Goal: Information Seeking & Learning: Learn about a topic

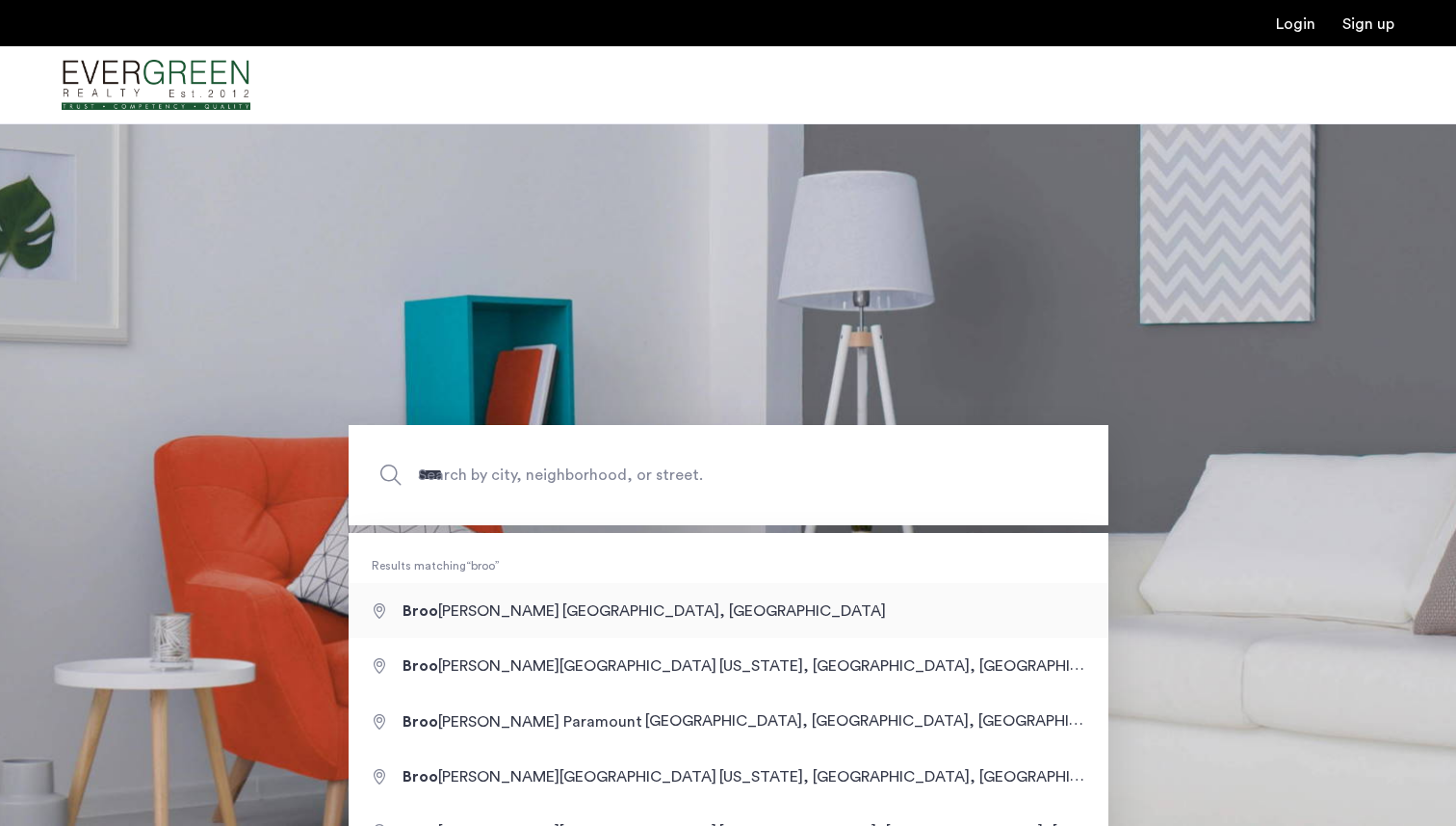
type input "**********"
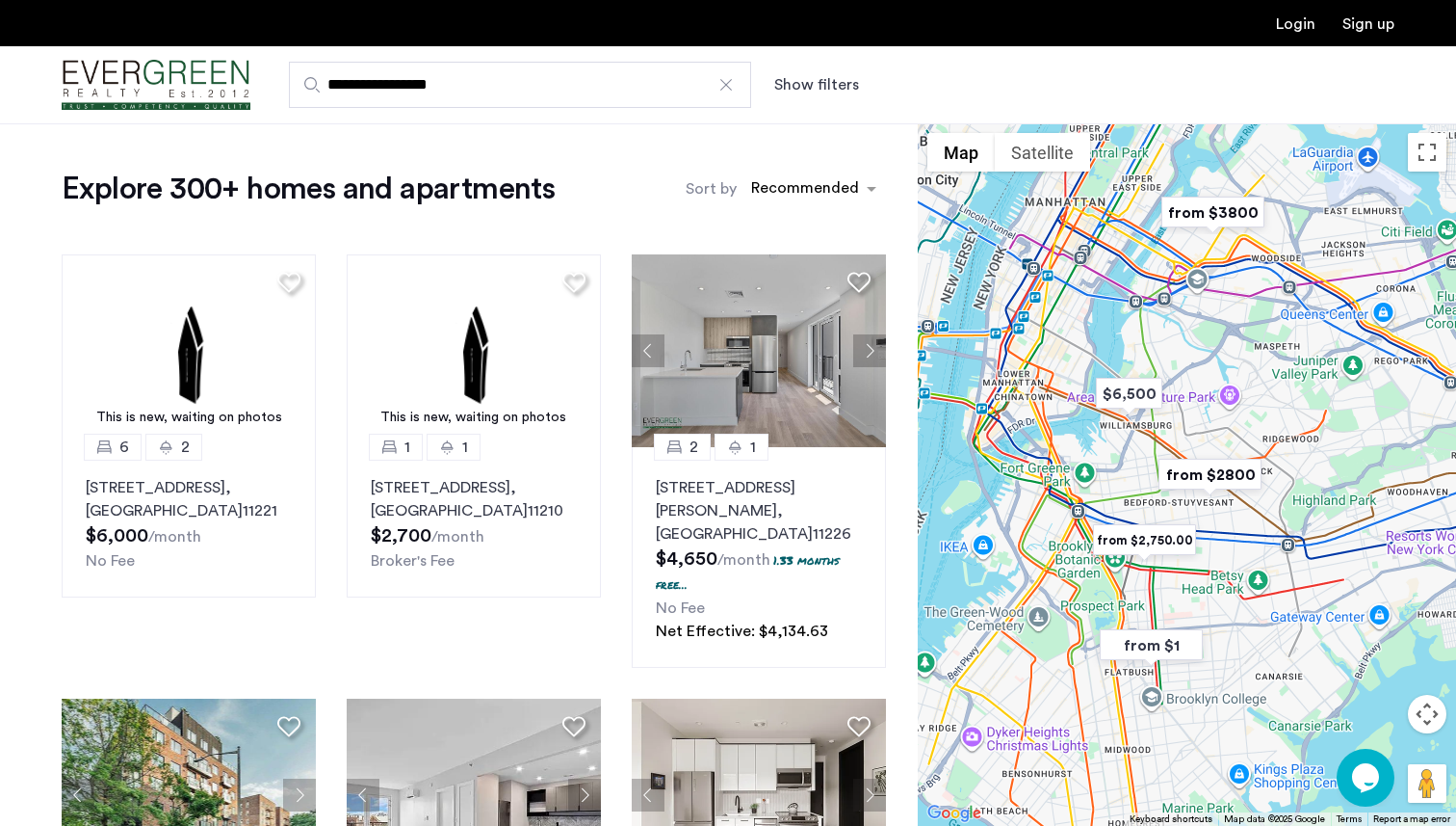
click at [822, 85] on button "Show filters" at bounding box center [816, 84] width 85 height 23
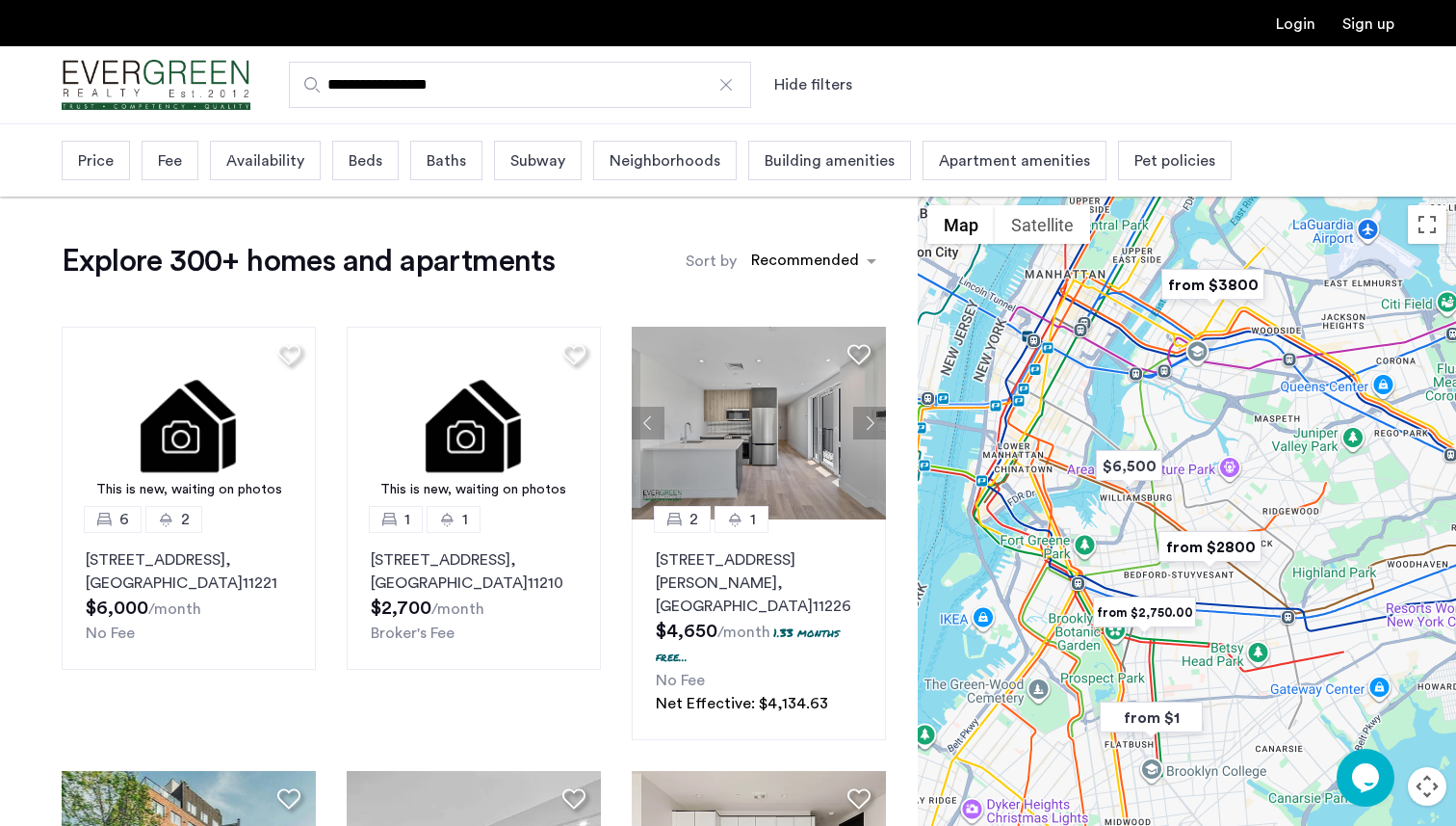
click at [364, 167] on span "Beds" at bounding box center [366, 161] width 34 height 23
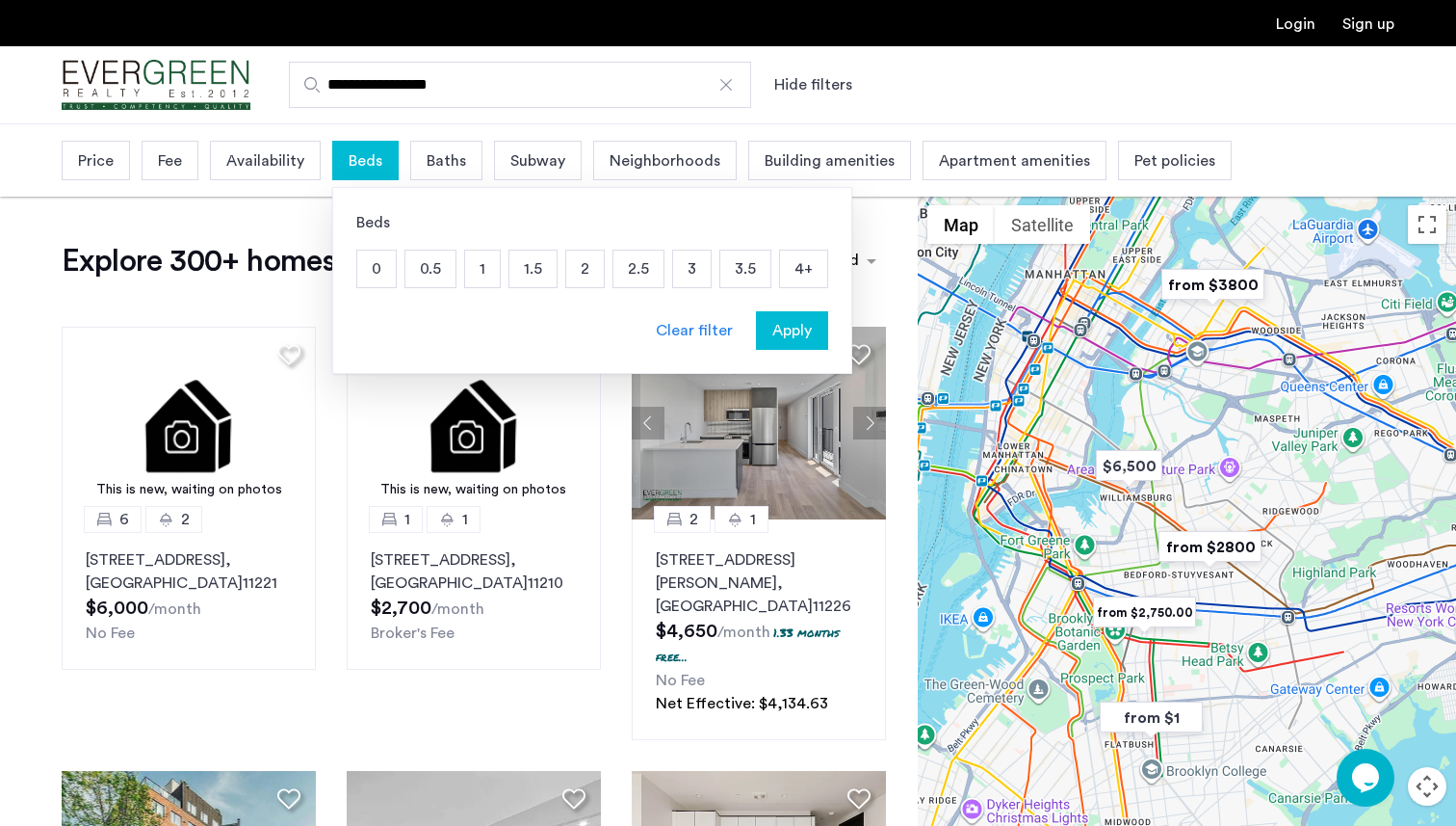
click at [469, 266] on p "1" at bounding box center [482, 268] width 35 height 37
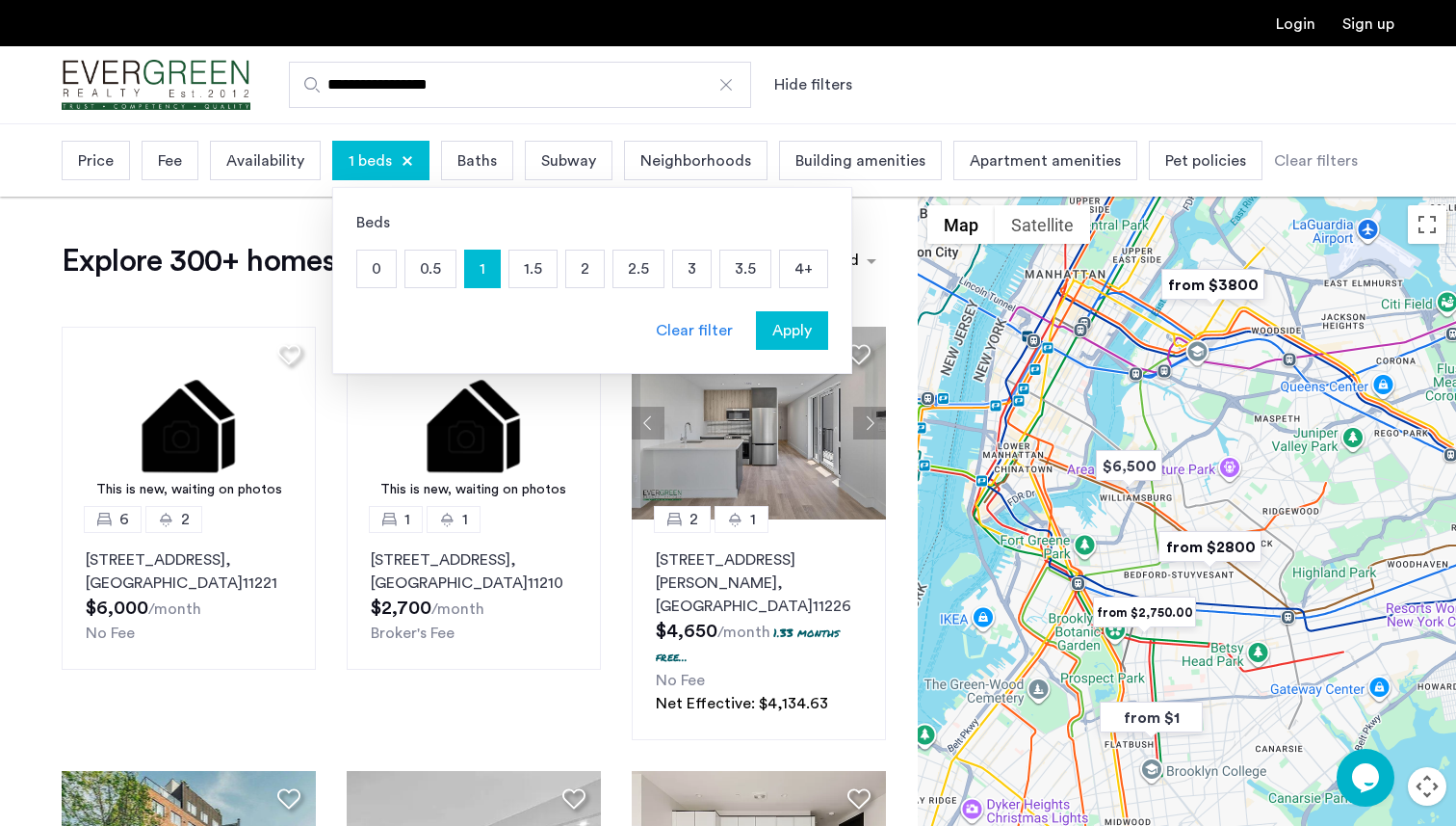
click at [784, 332] on span "Apply" at bounding box center [792, 330] width 40 height 23
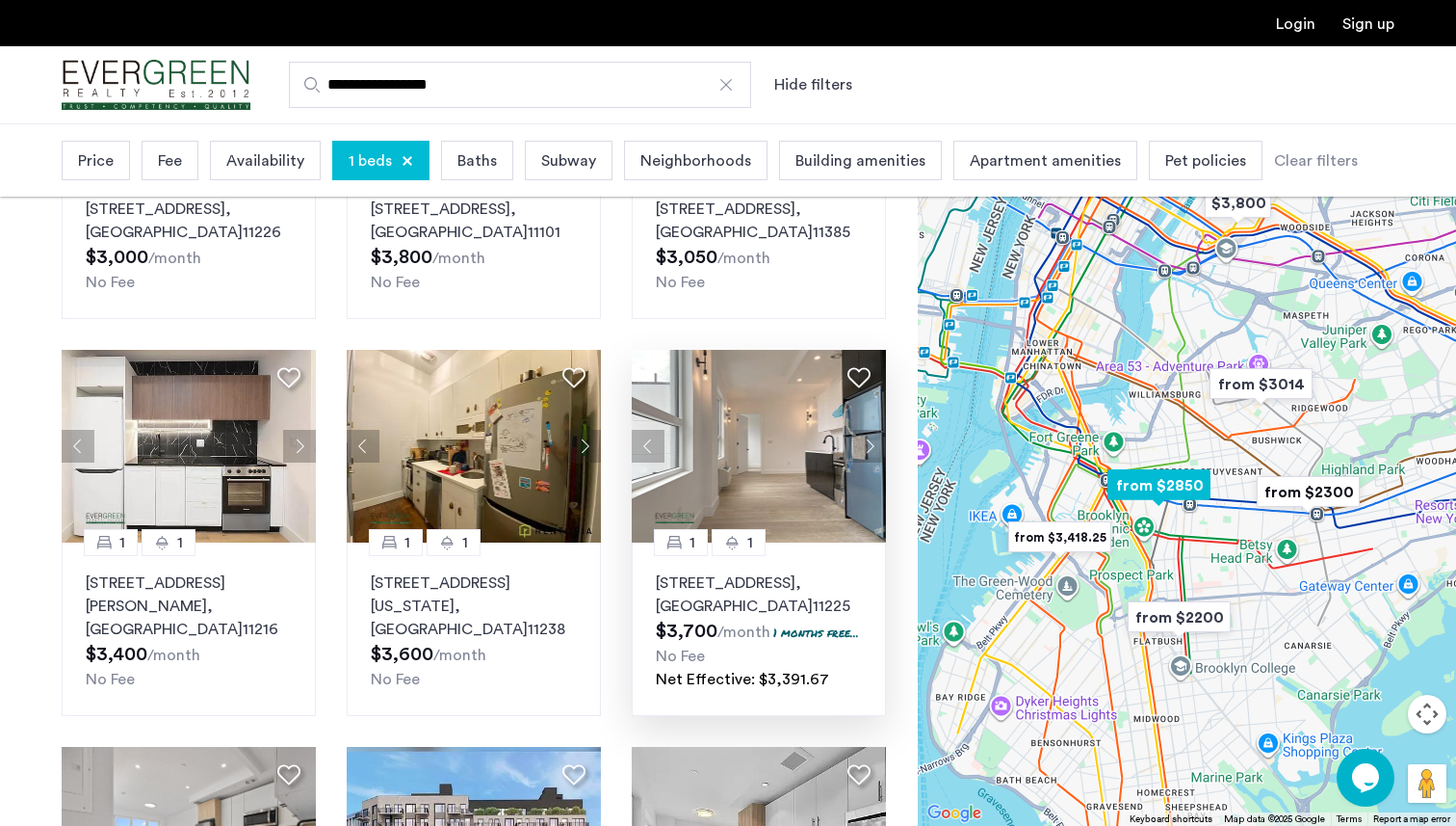
scroll to position [760, 0]
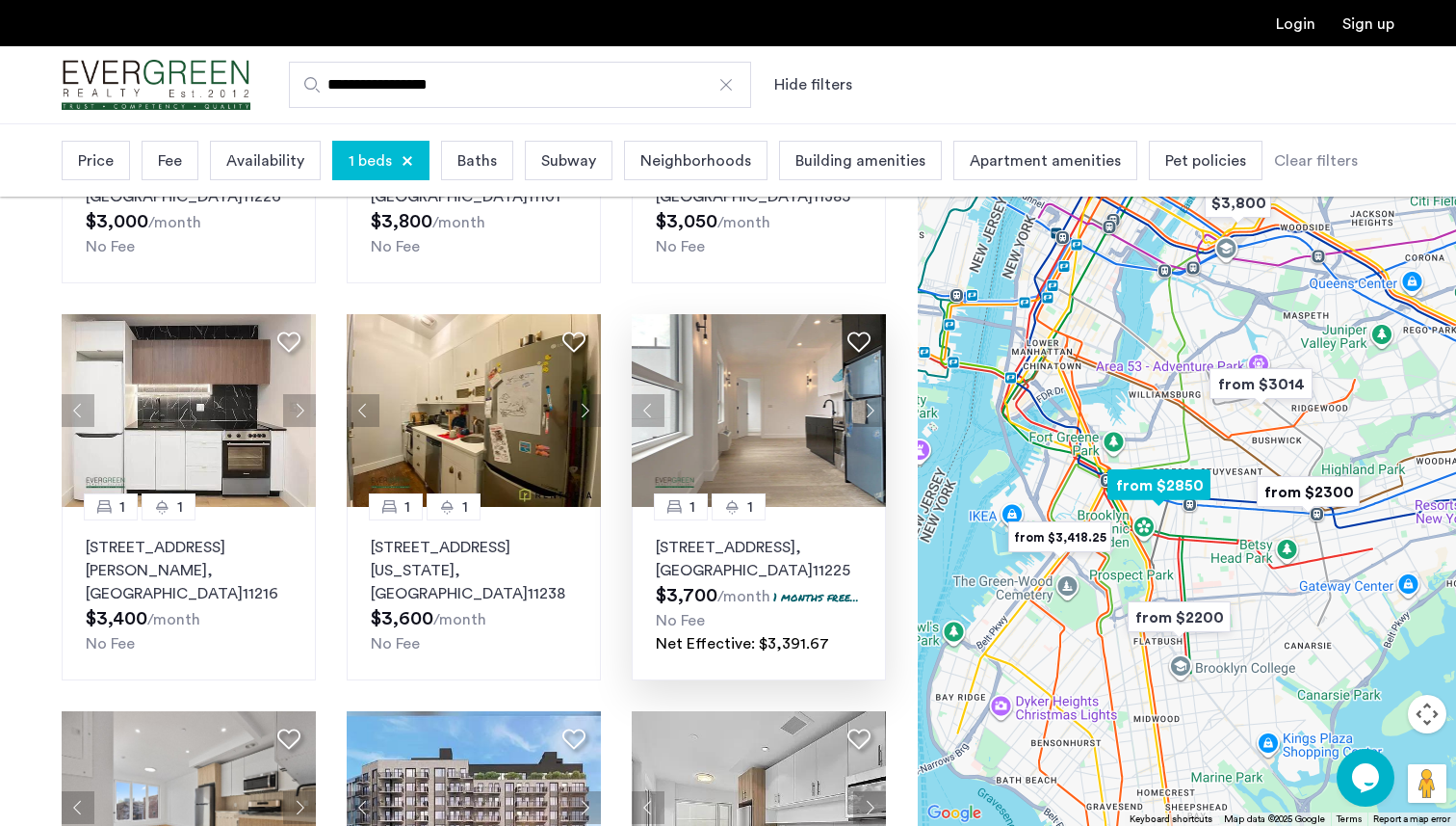
click at [817, 473] on img at bounding box center [758, 410] width 254 height 193
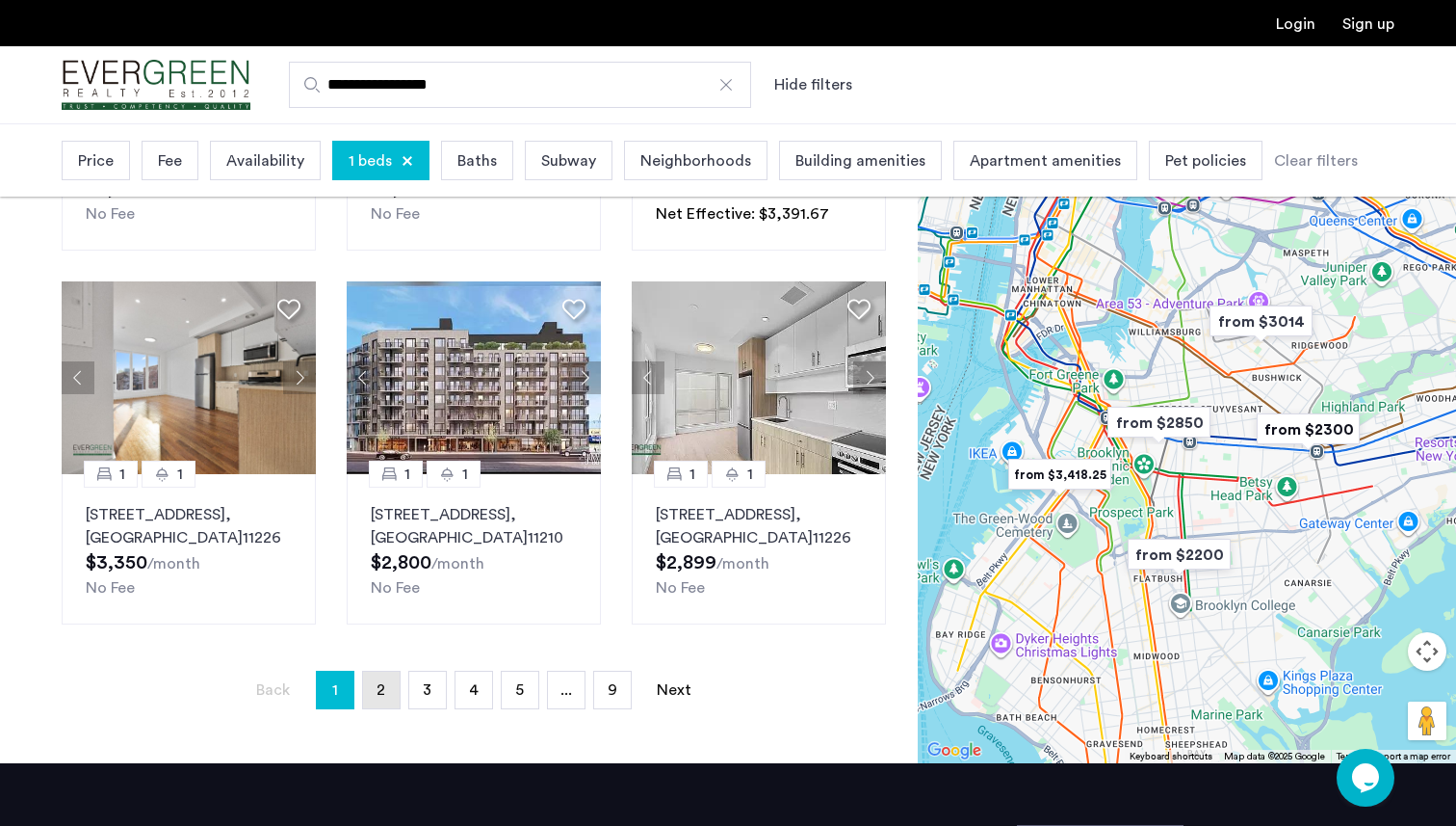
click at [376, 708] on link "page 2" at bounding box center [381, 689] width 37 height 37
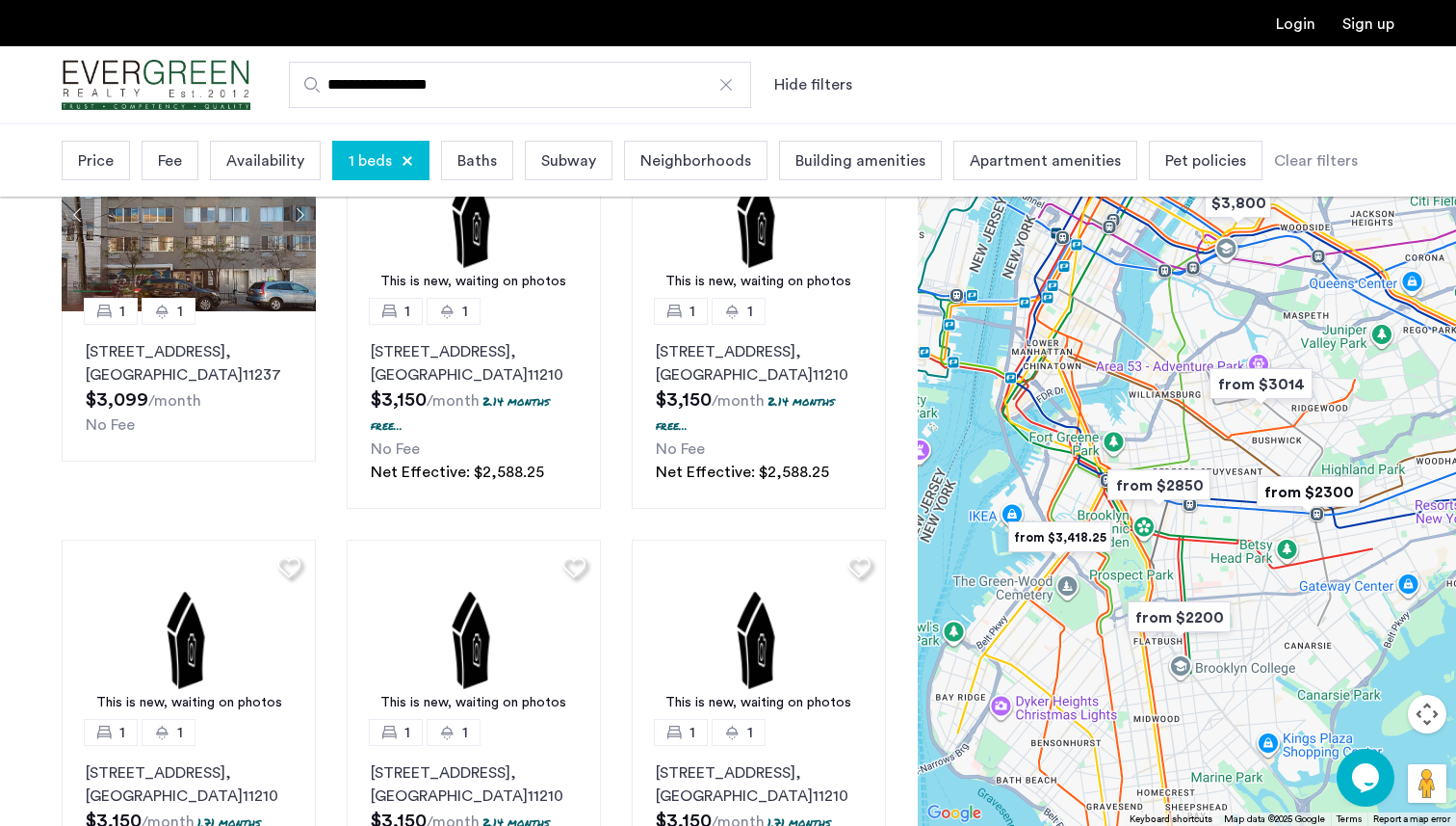
scroll to position [481, 0]
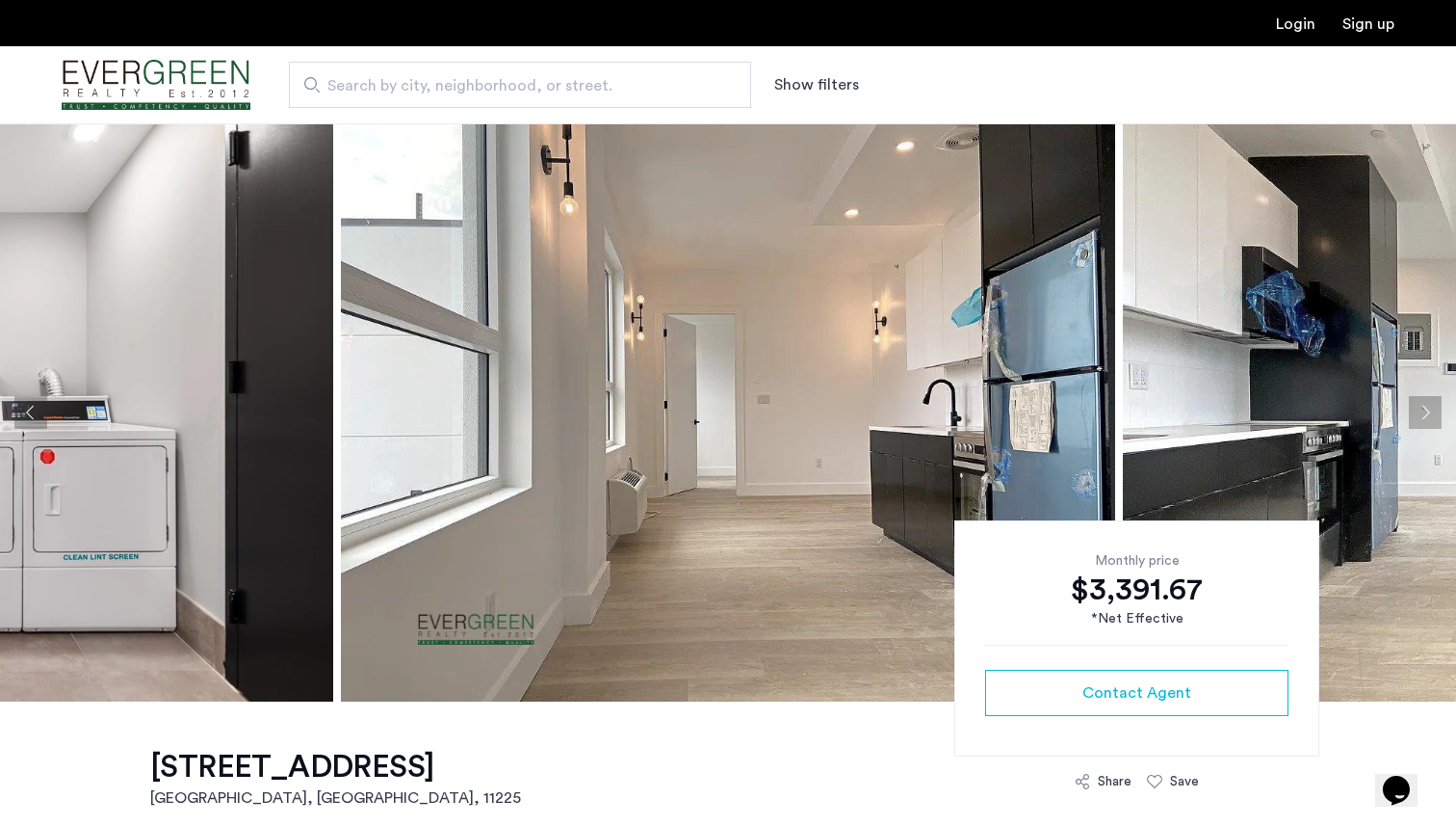
click at [786, 391] on img at bounding box center [728, 412] width 774 height 578
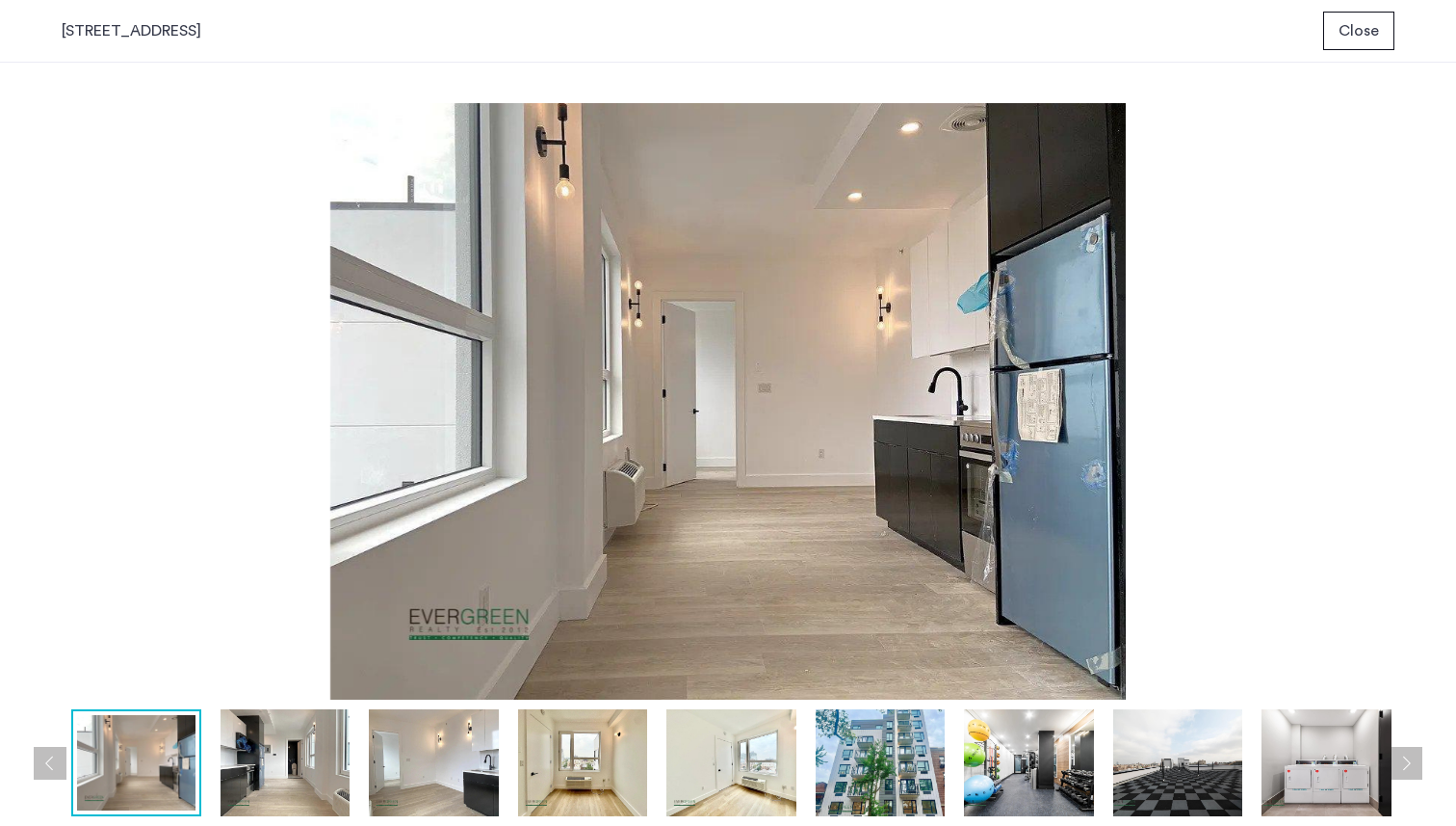
click at [268, 786] on img at bounding box center [285, 762] width 130 height 107
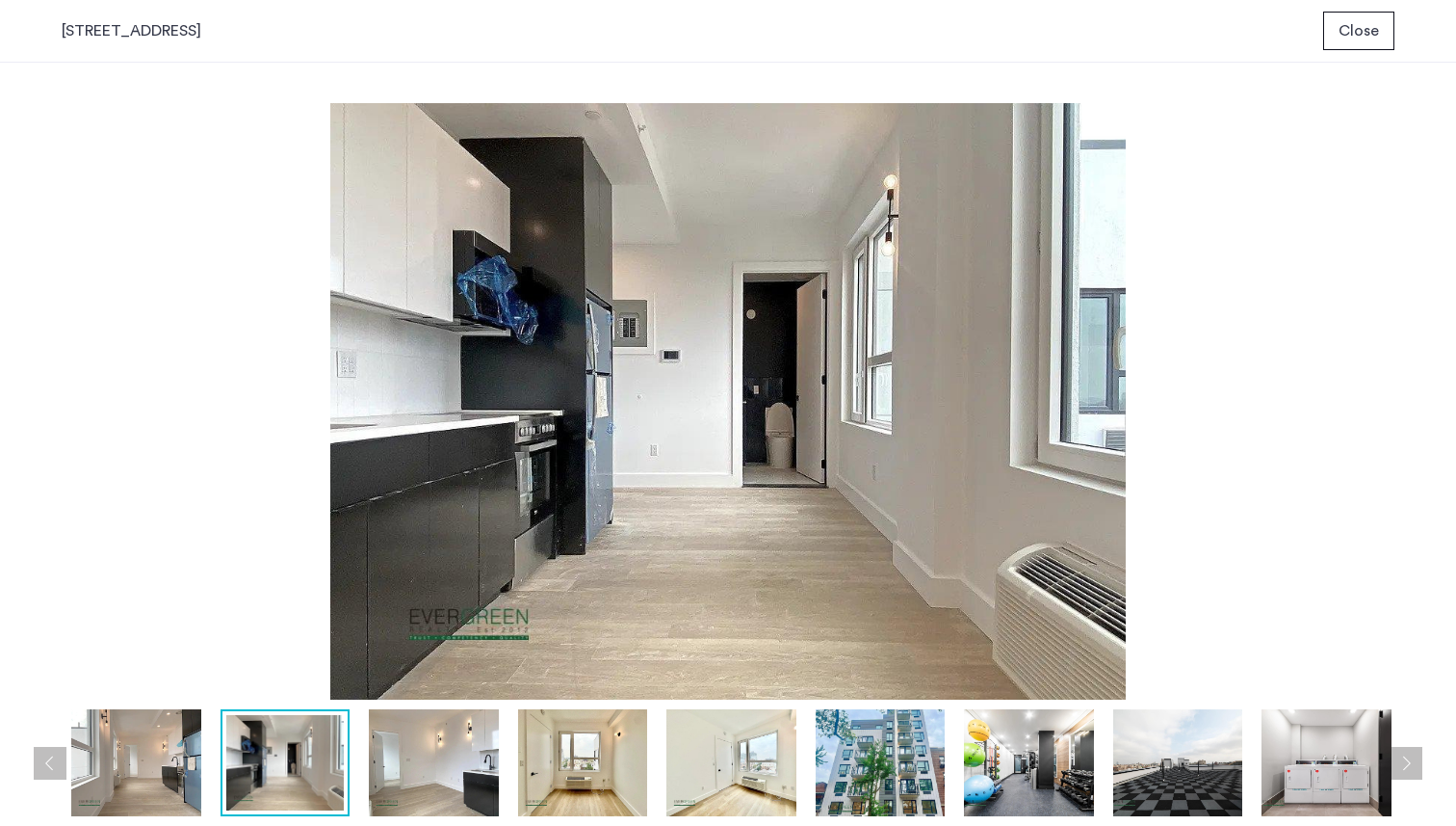
click at [415, 792] on img at bounding box center [434, 762] width 130 height 107
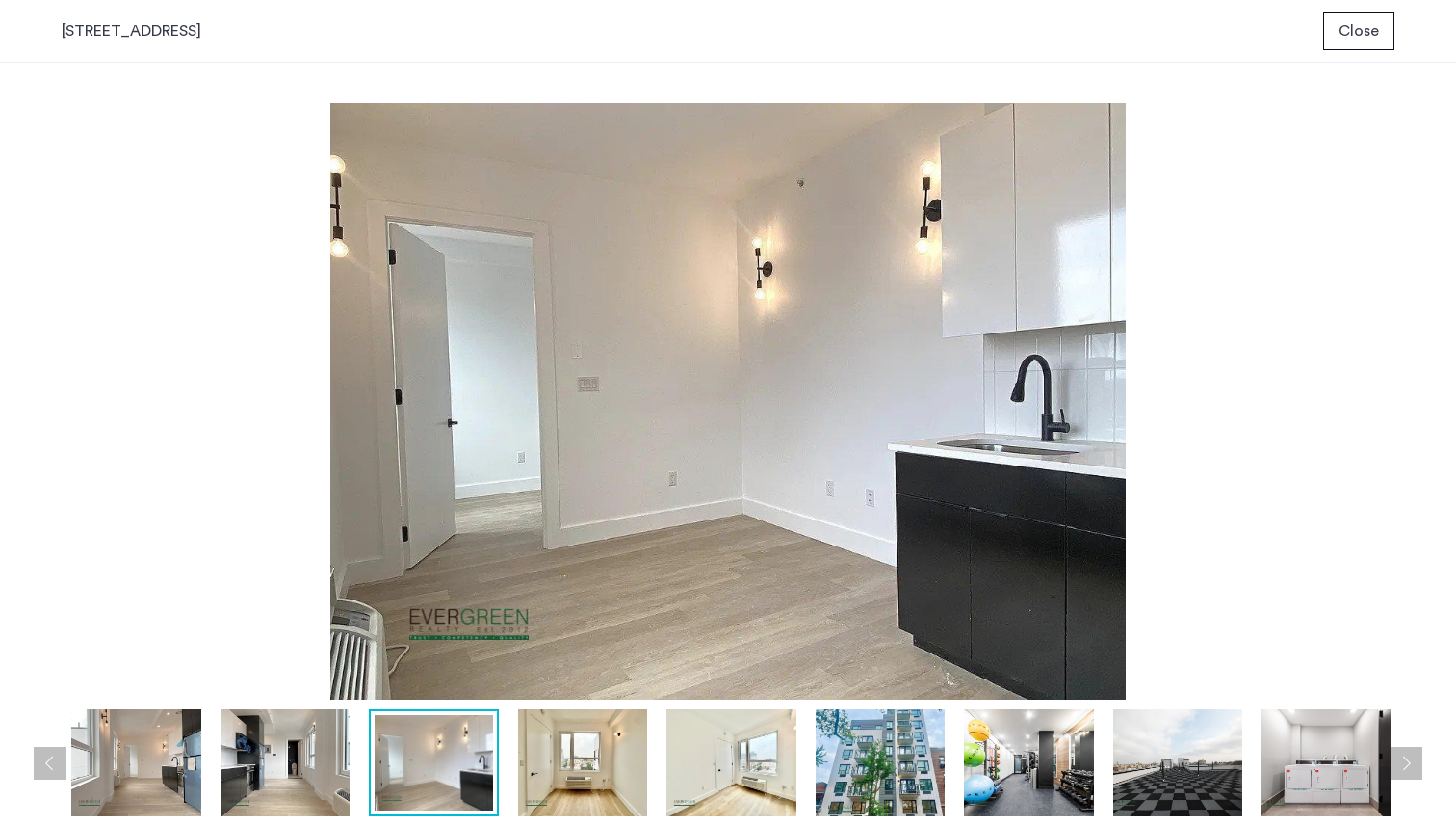
click at [556, 781] on img at bounding box center [583, 762] width 130 height 107
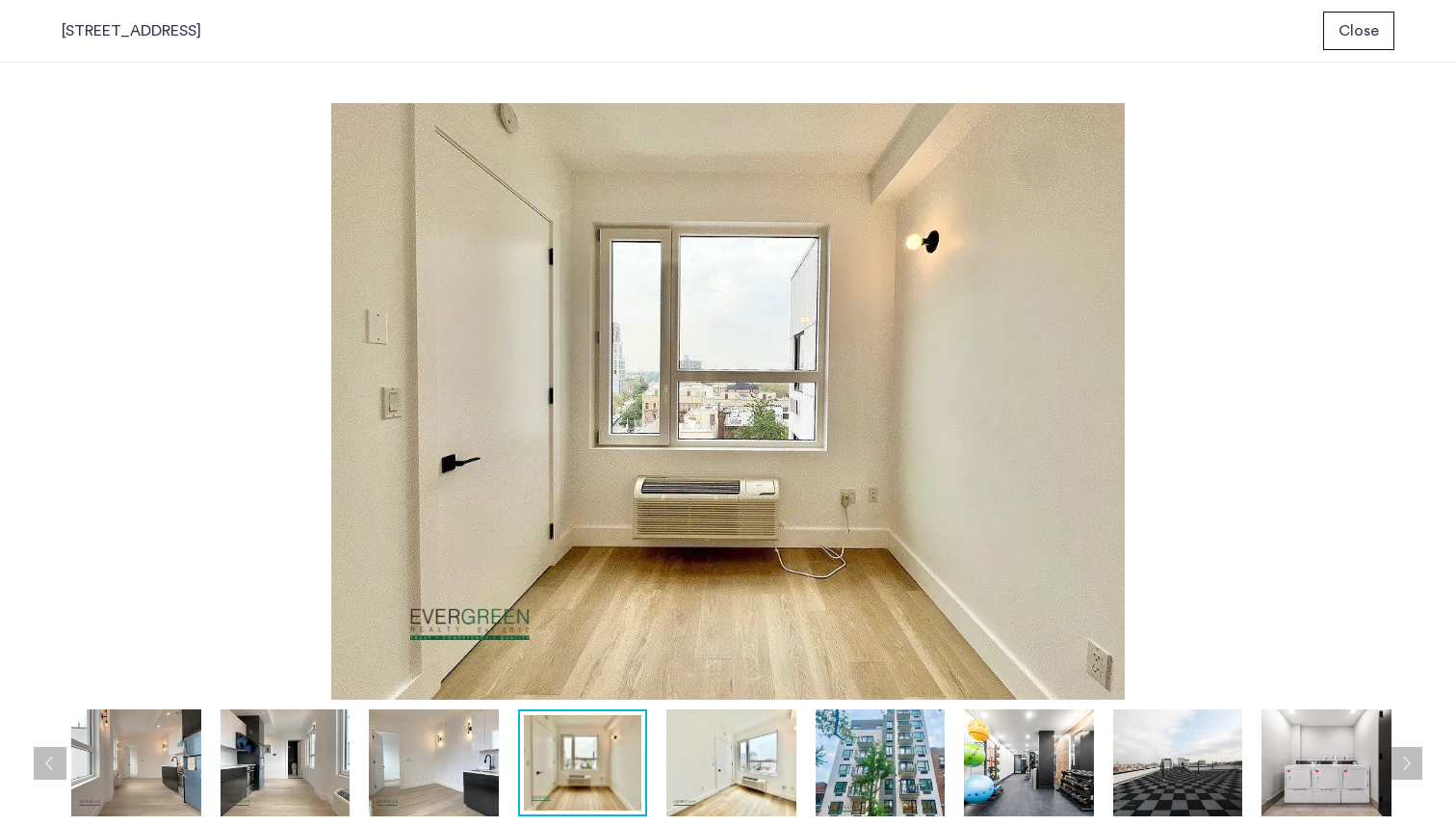
click at [683, 793] on img at bounding box center [731, 762] width 130 height 107
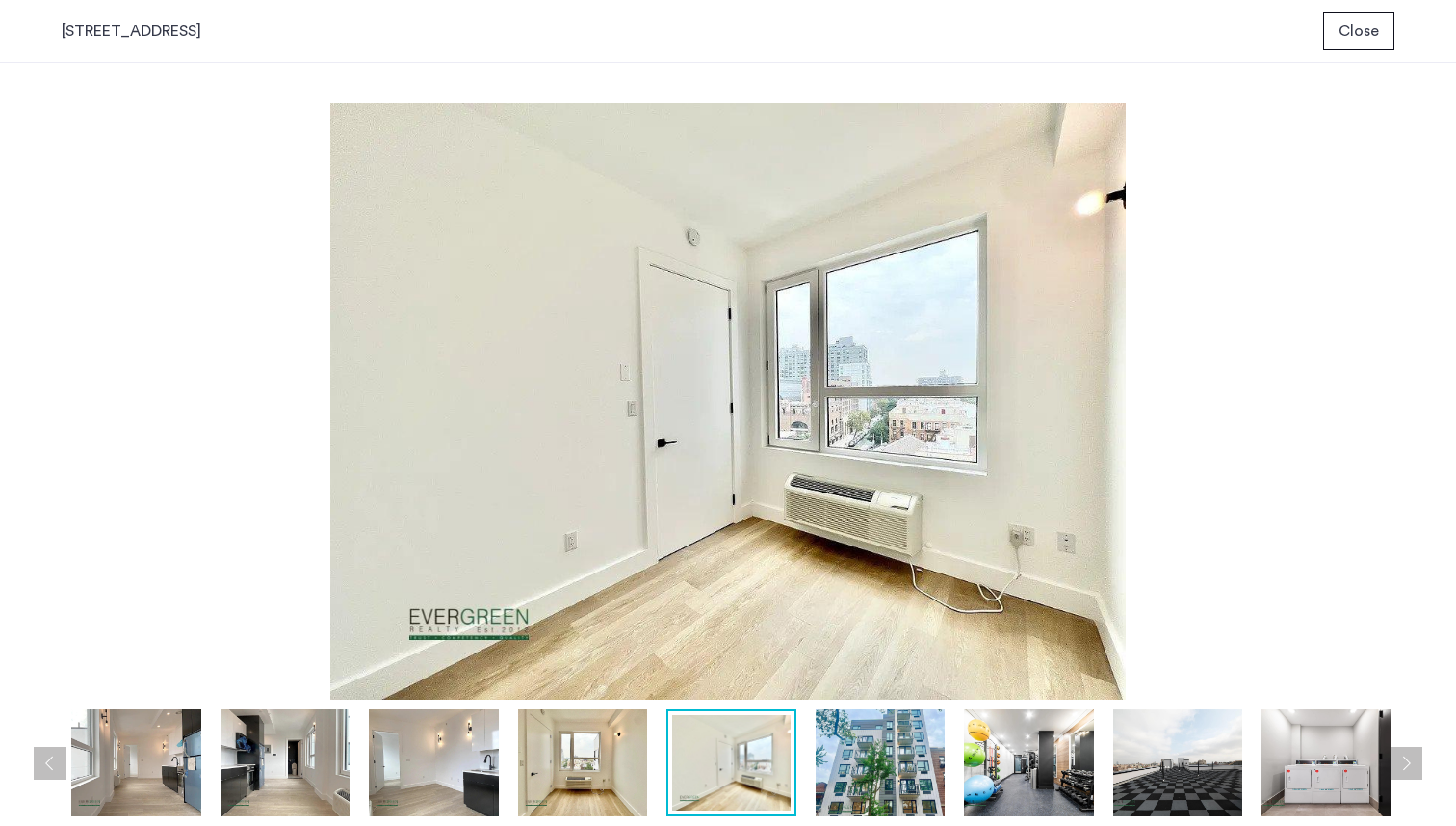
click at [841, 797] on img at bounding box center [881, 762] width 130 height 107
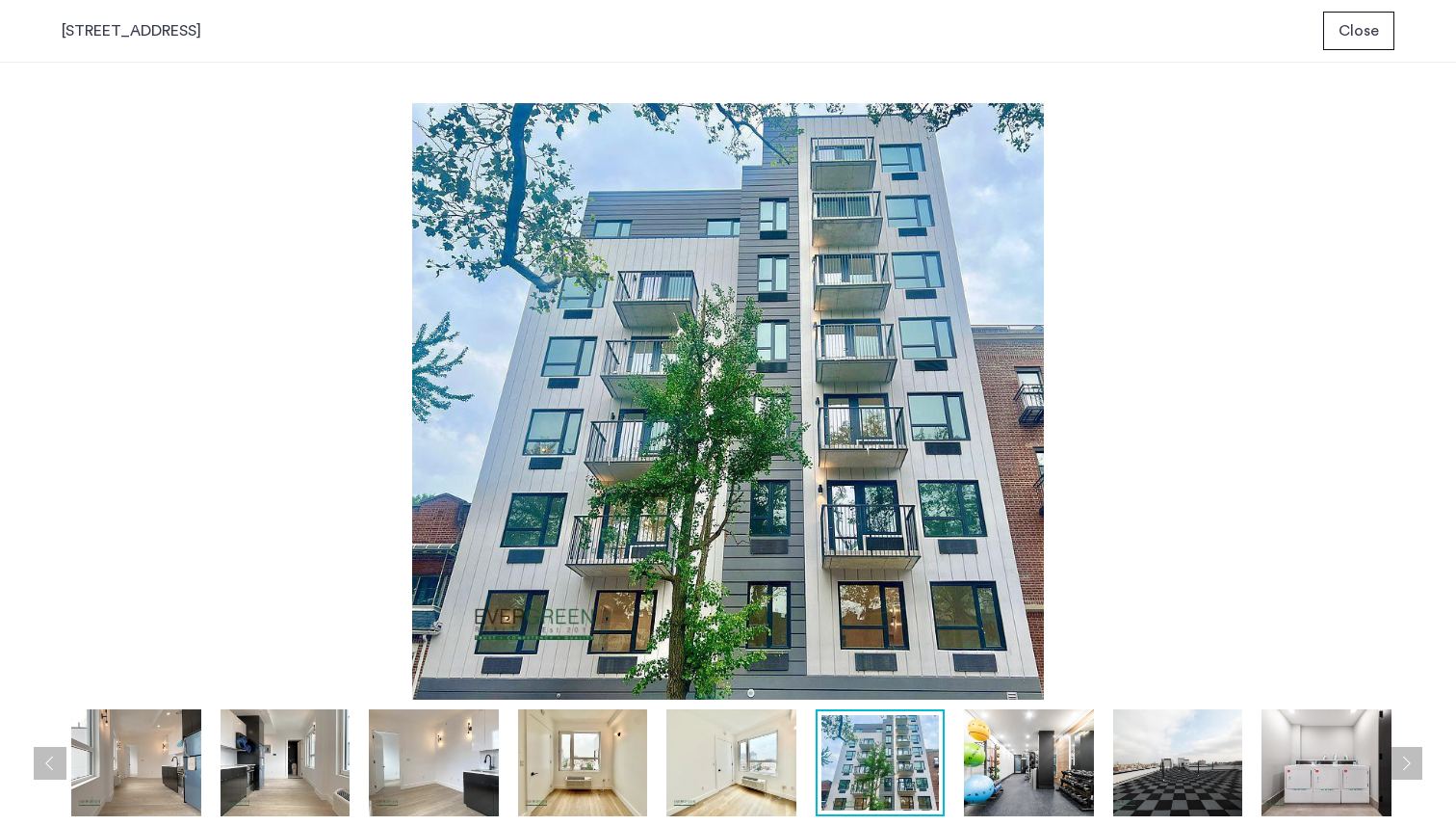
click at [1045, 805] on img at bounding box center [1029, 762] width 130 height 107
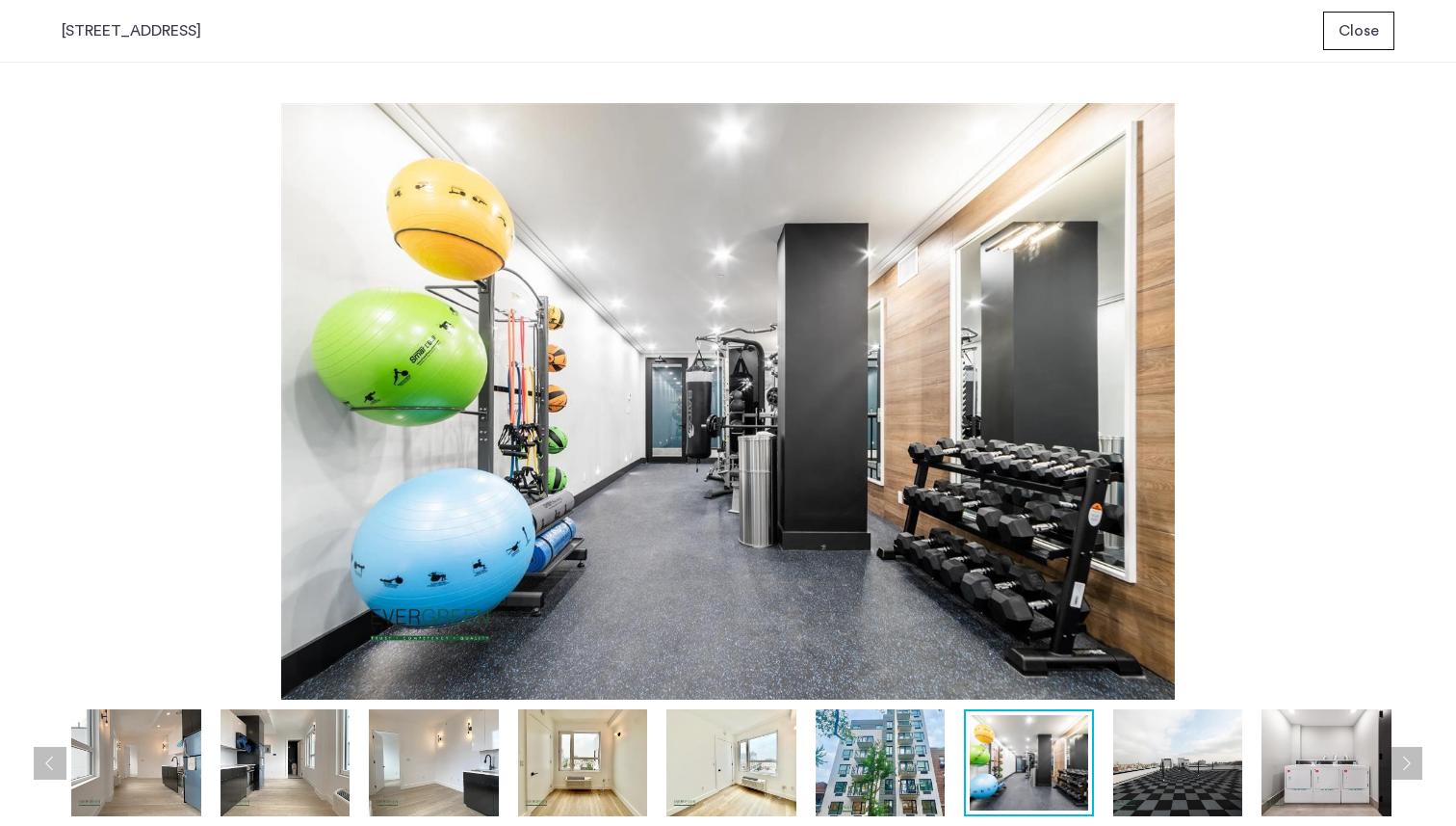
click at [1139, 792] on img at bounding box center [1178, 762] width 130 height 107
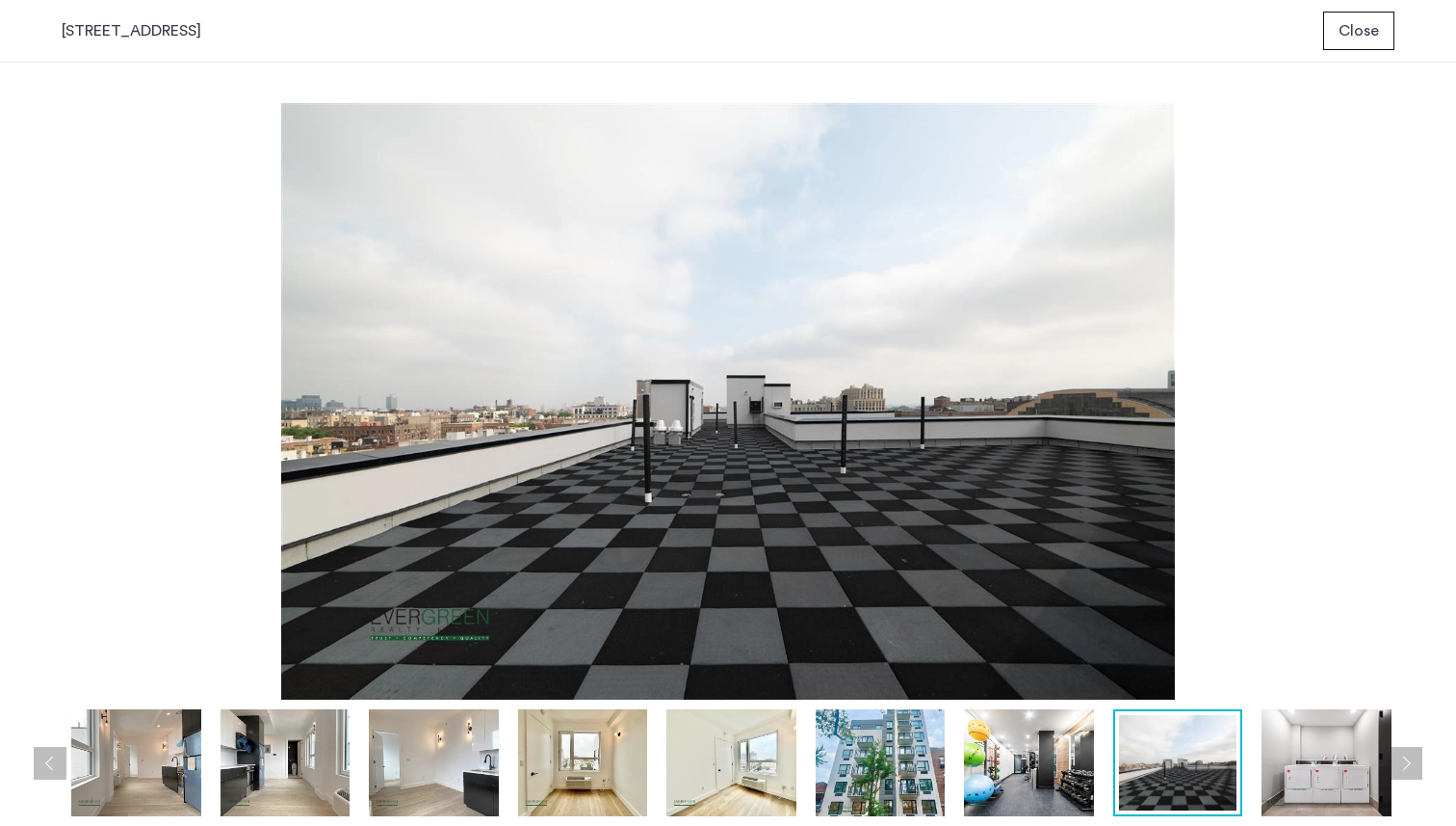
click at [1276, 782] on img at bounding box center [1326, 762] width 130 height 107
